Goal: Information Seeking & Learning: Learn about a topic

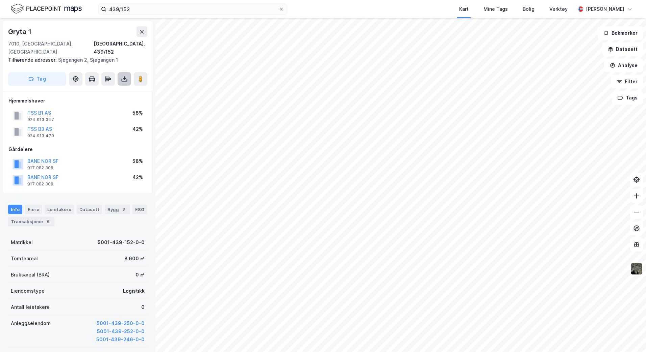
click at [125, 78] on icon at bounding box center [124, 79] width 3 height 2
click at [103, 90] on div "Last ned grunnbok" at bounding box center [90, 92] width 39 height 5
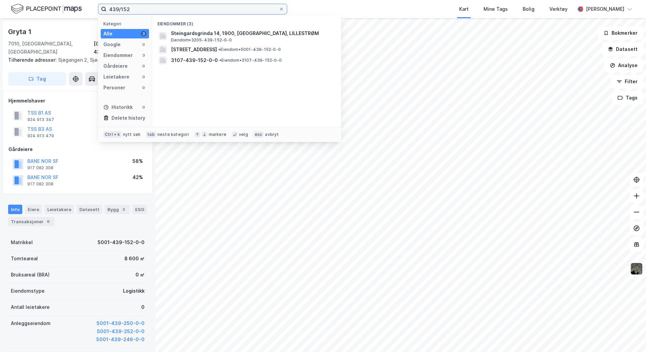
drag, startPoint x: 128, startPoint y: 8, endPoint x: 45, endPoint y: -3, distance: 83.5
click at [45, 0] on html "439/152 Kategori Alle 3 Google 0 Eiendommer 3 Gårdeiere 0 Leietakere 0 Personer…" at bounding box center [323, 176] width 646 height 352
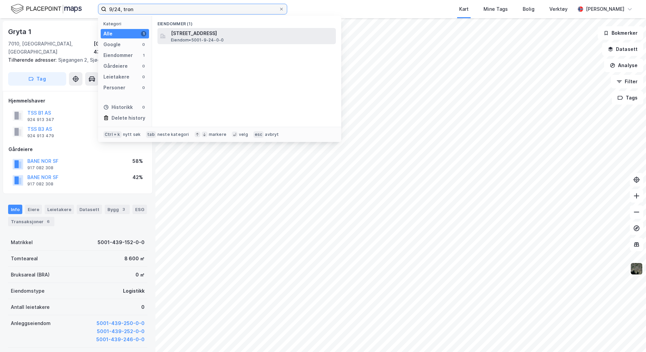
type input "9/24, tron"
click at [189, 37] on span "[STREET_ADDRESS]" at bounding box center [252, 33] width 162 height 8
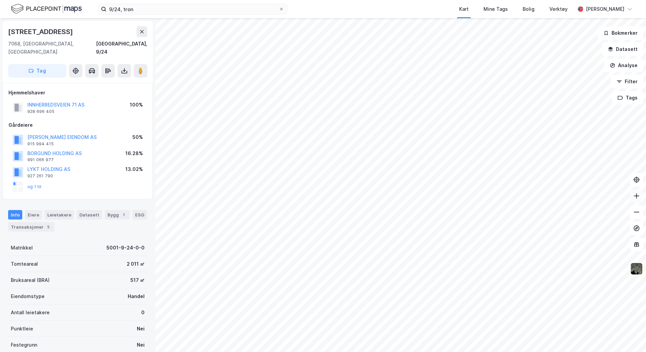
click at [636, 198] on icon at bounding box center [636, 196] width 7 height 7
